Goal: Task Accomplishment & Management: Manage account settings

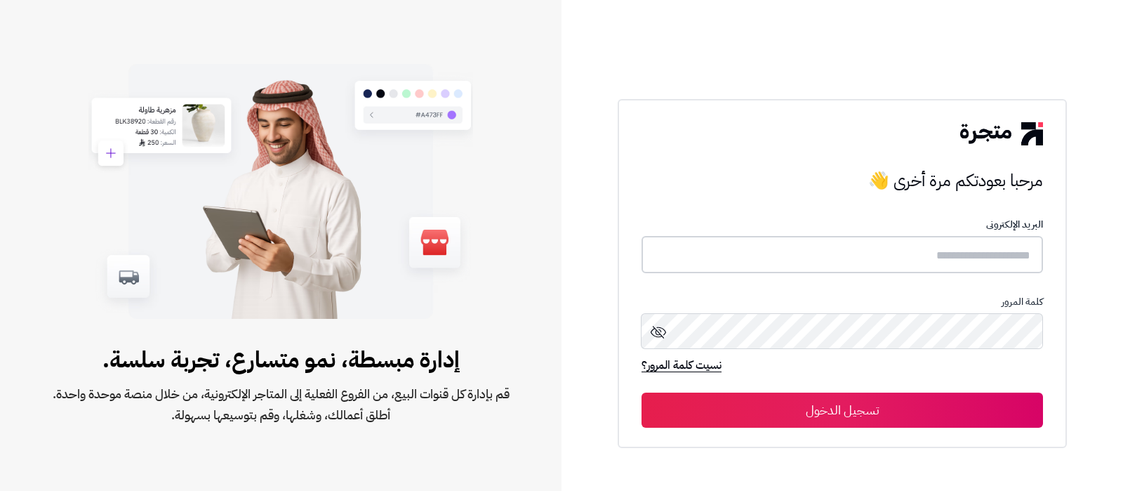
type input "**********"
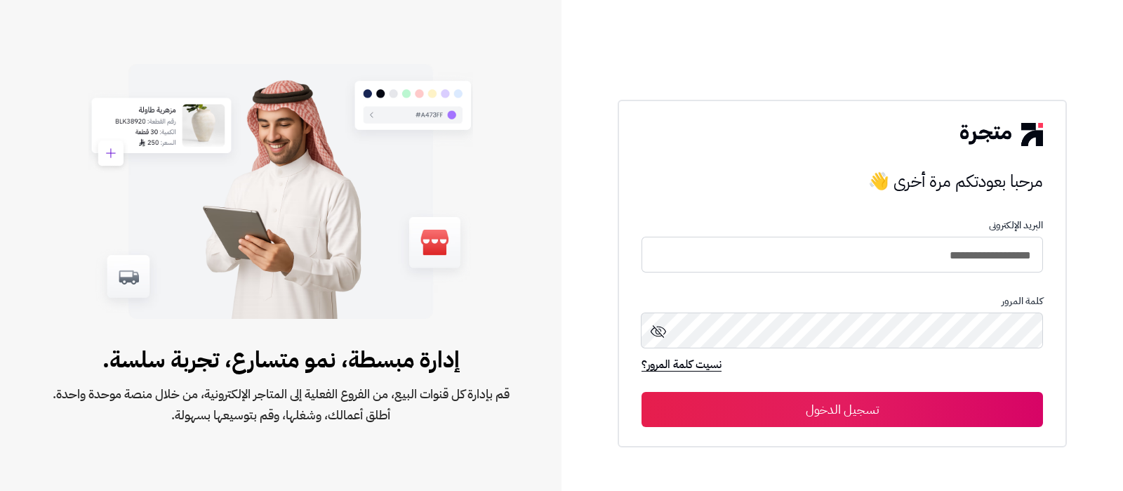
click at [828, 407] on button "تسجيل الدخول" at bounding box center [841, 409] width 401 height 35
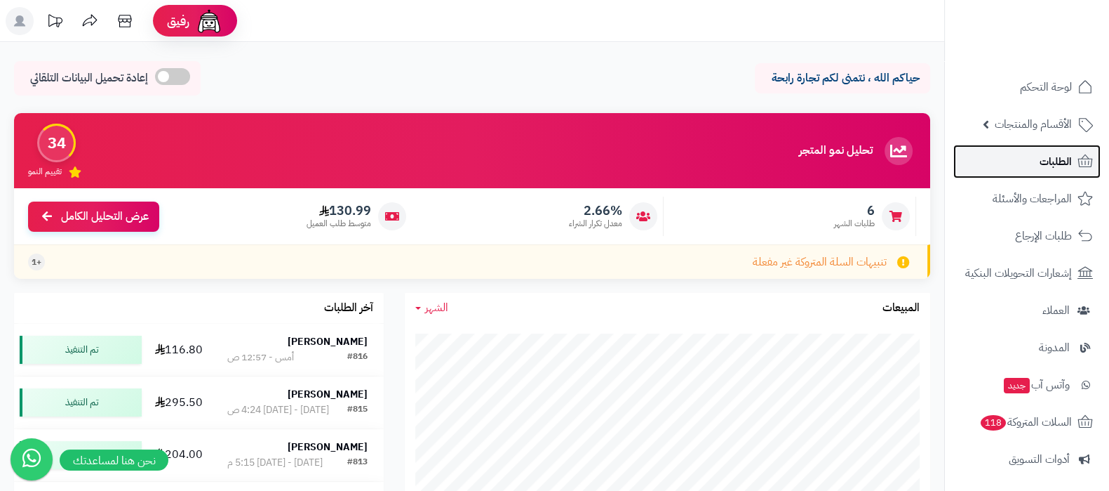
click at [1035, 156] on link "الطلبات" at bounding box center [1027, 162] width 147 height 34
